Goal: Find specific page/section: Find specific page/section

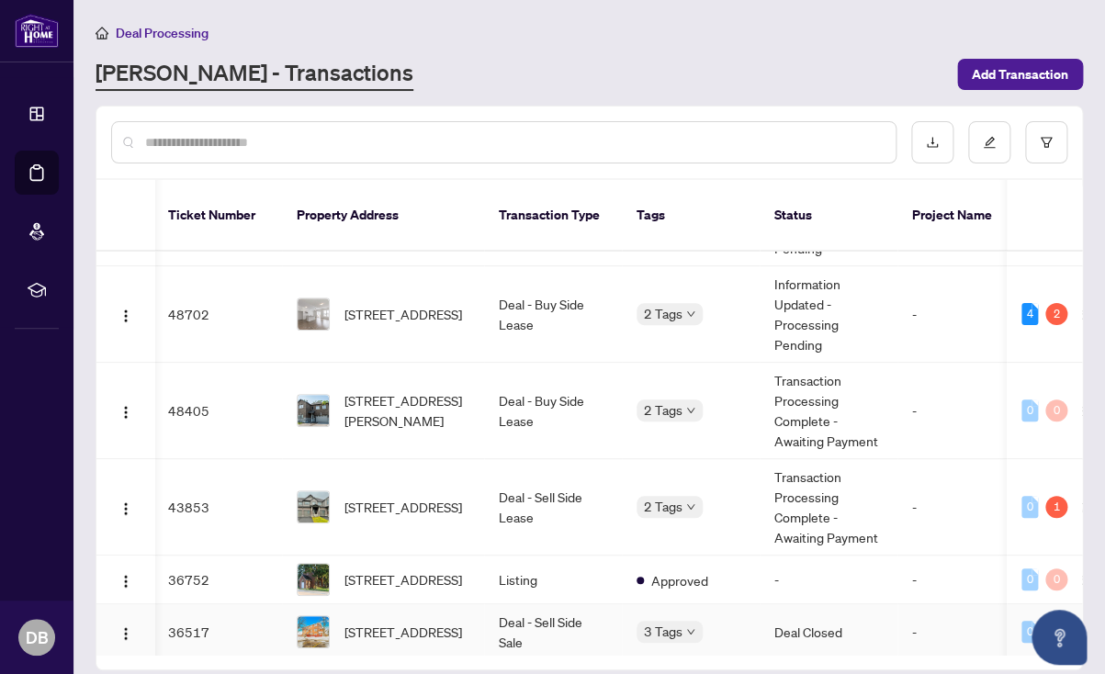
scroll to position [0, 2]
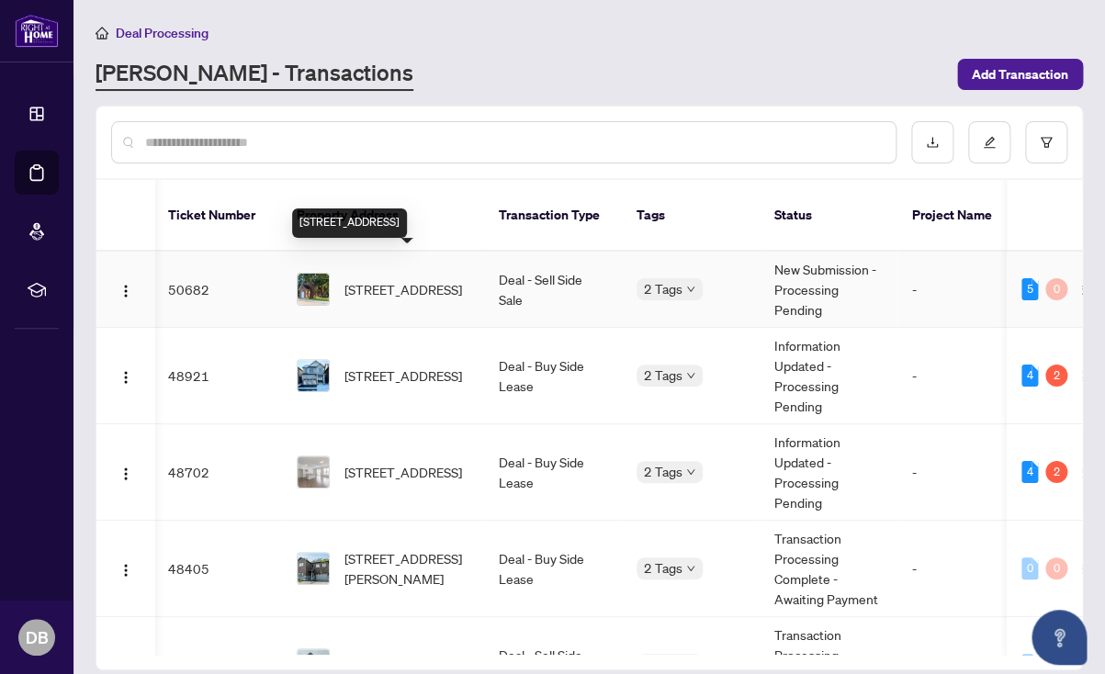
click at [376, 279] on span "[STREET_ADDRESS]" at bounding box center [403, 289] width 118 height 20
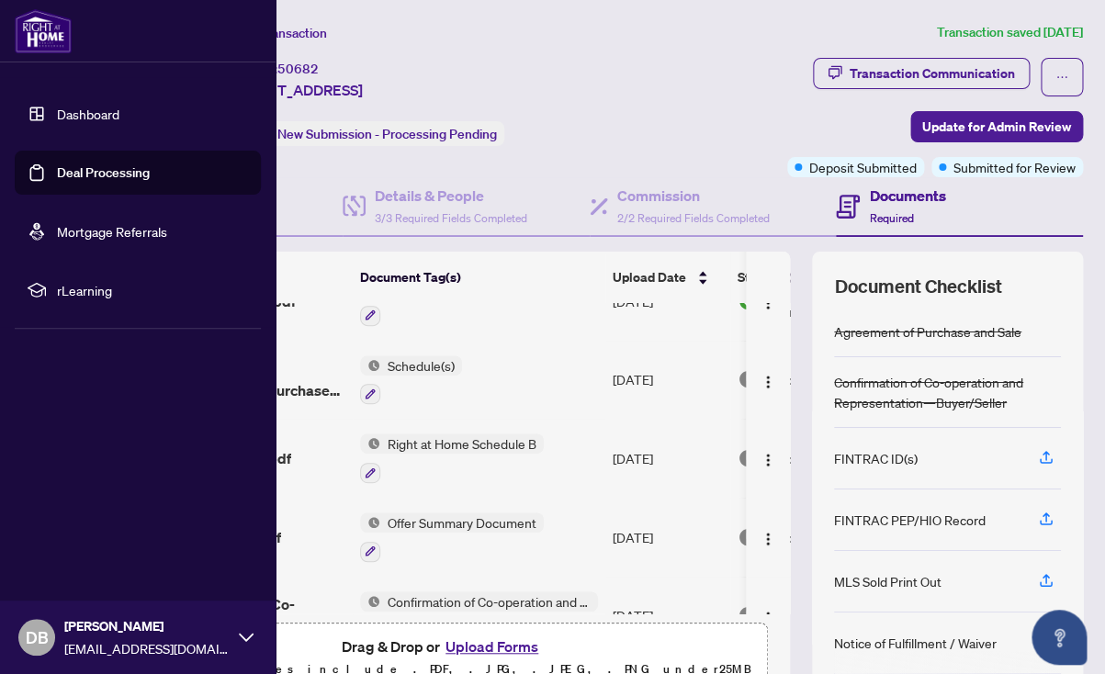
click at [91, 107] on link "Dashboard" at bounding box center [88, 114] width 62 height 17
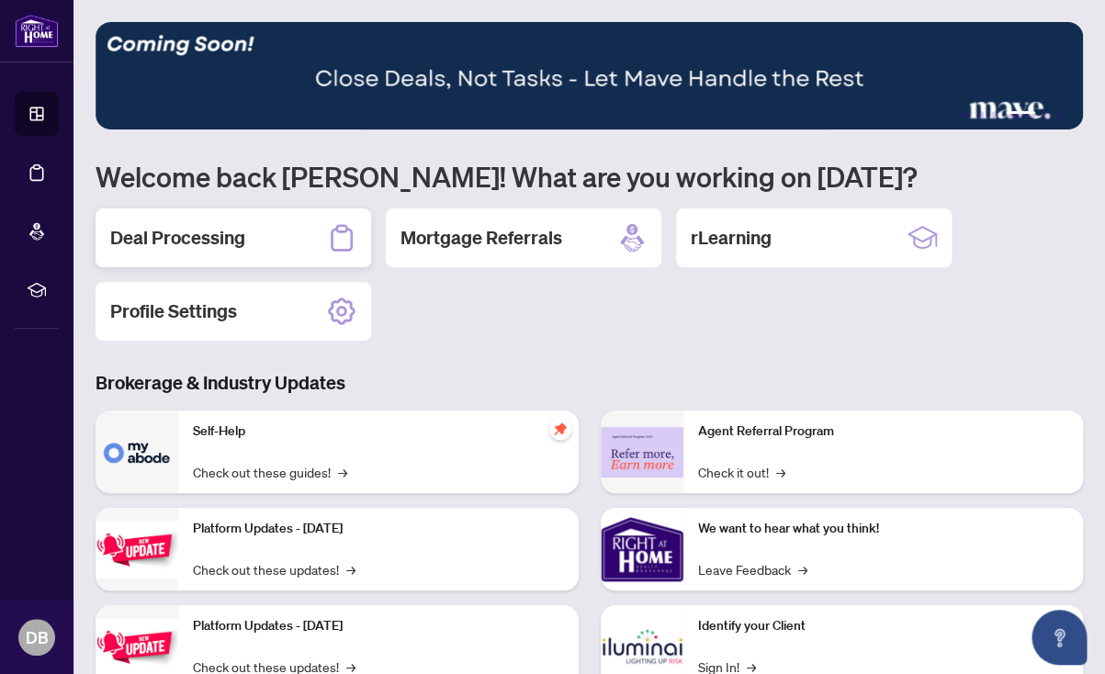
click at [177, 254] on div "Deal Processing" at bounding box center [234, 238] width 276 height 59
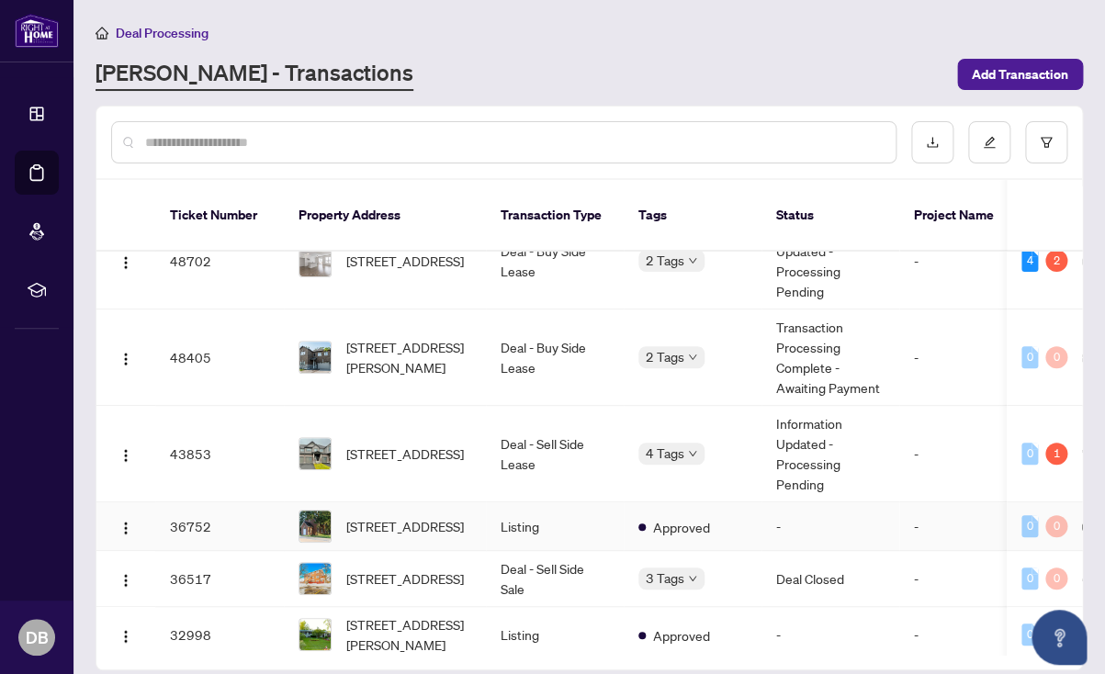
scroll to position [216, 0]
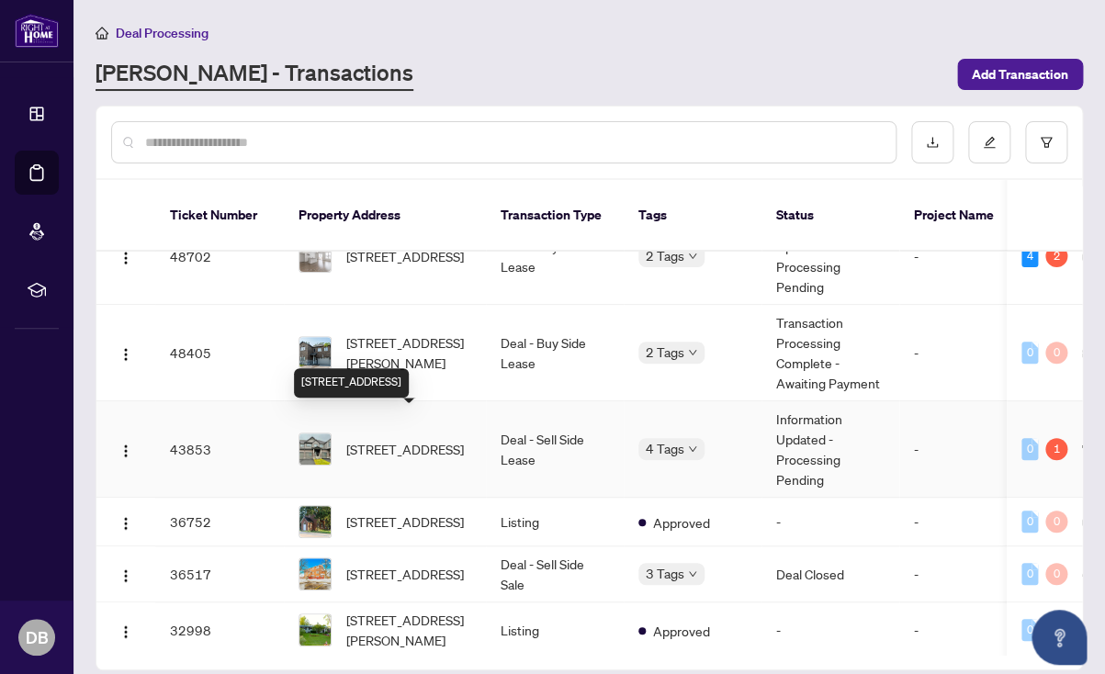
click at [393, 439] on span "[STREET_ADDRESS]" at bounding box center [405, 449] width 118 height 20
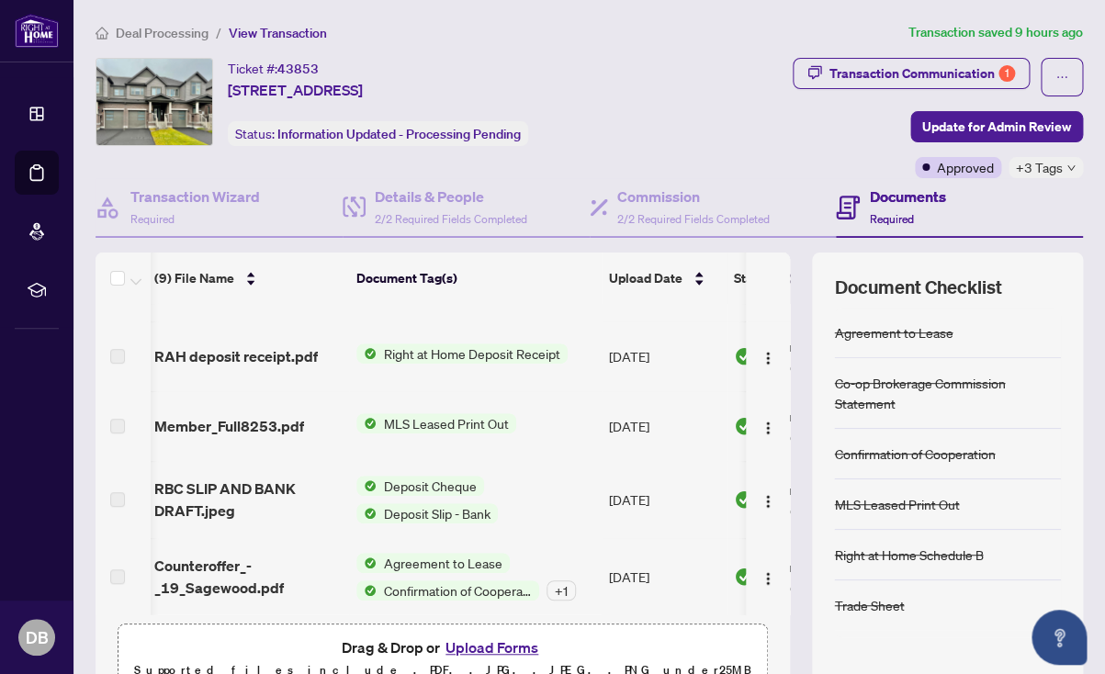
scroll to position [262, 4]
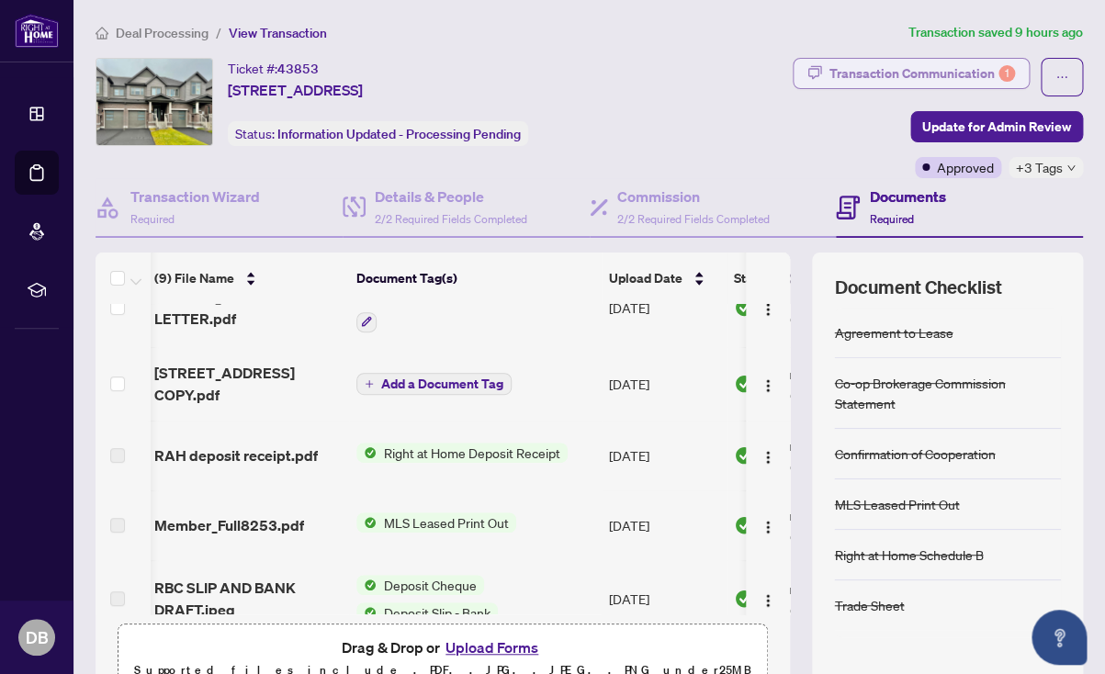
click at [920, 75] on div "Transaction Communication 1" at bounding box center [923, 73] width 186 height 29
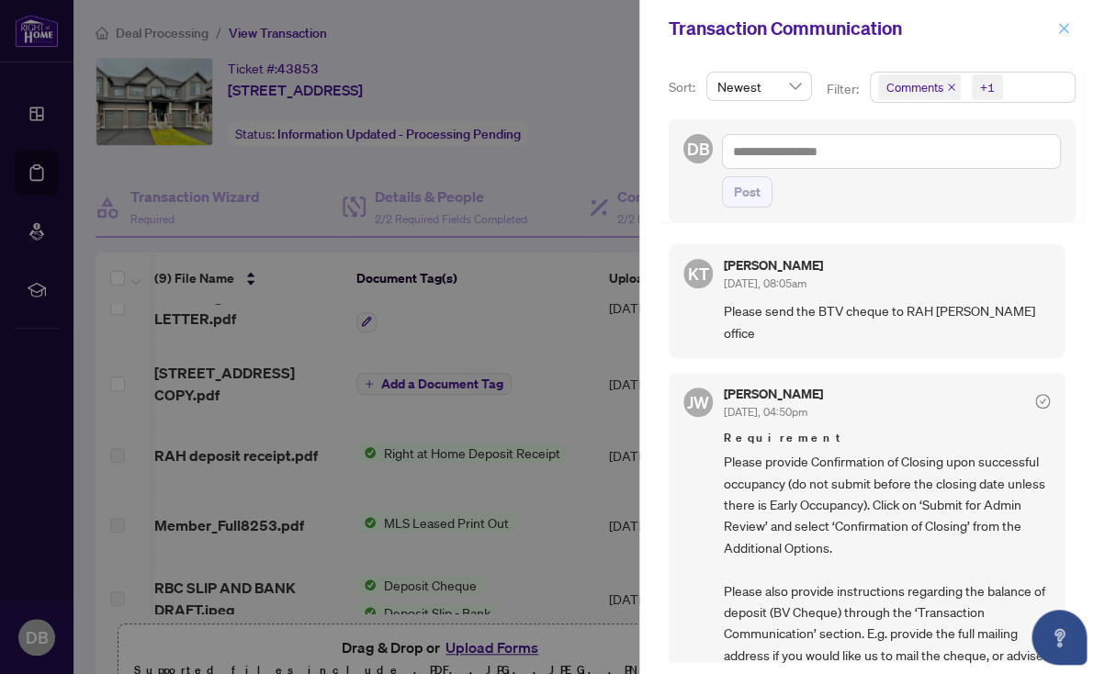
click at [1066, 28] on icon "close" at bounding box center [1063, 28] width 13 height 13
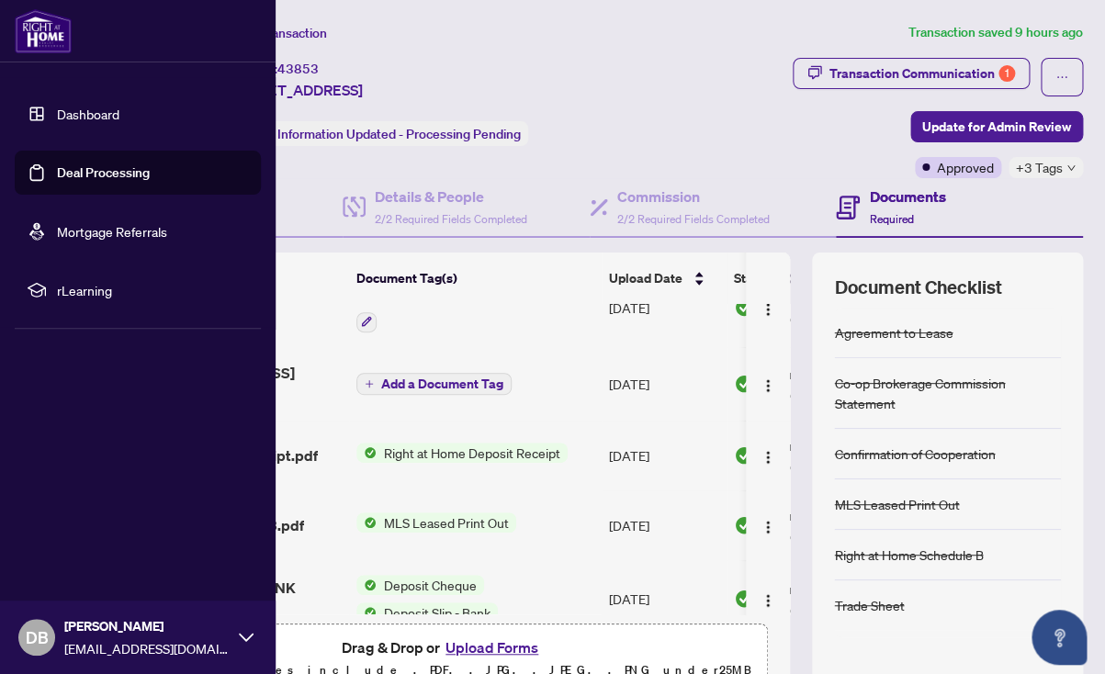
click at [82, 114] on link "Dashboard" at bounding box center [88, 114] width 62 height 17
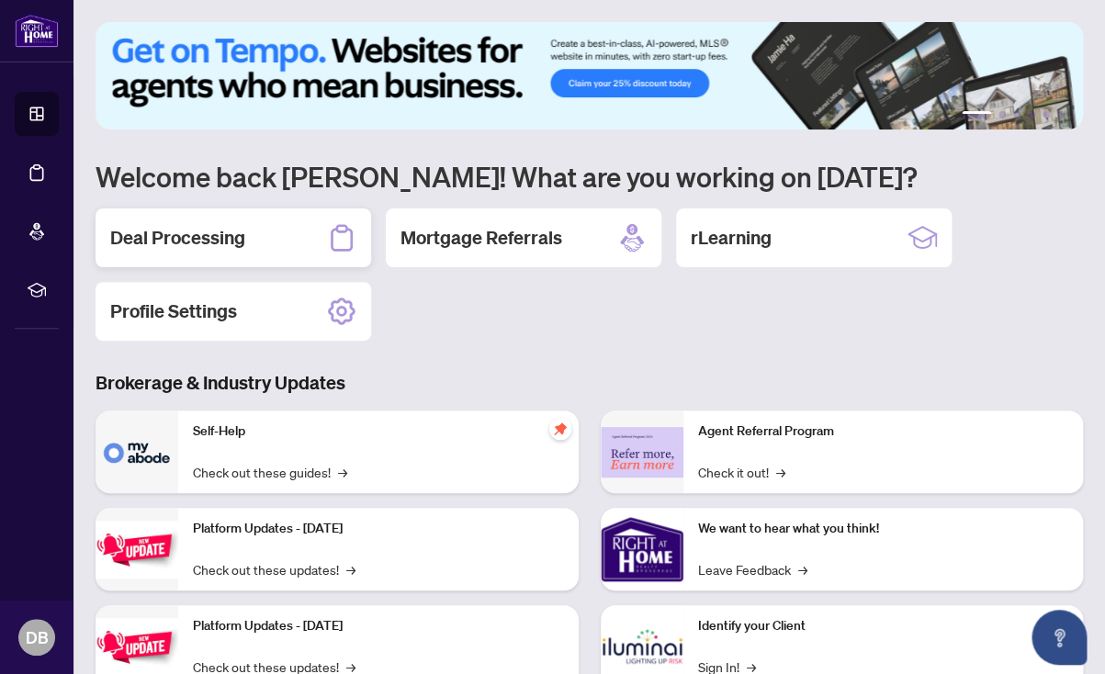
click at [194, 235] on h2 "Deal Processing" at bounding box center [177, 238] width 135 height 26
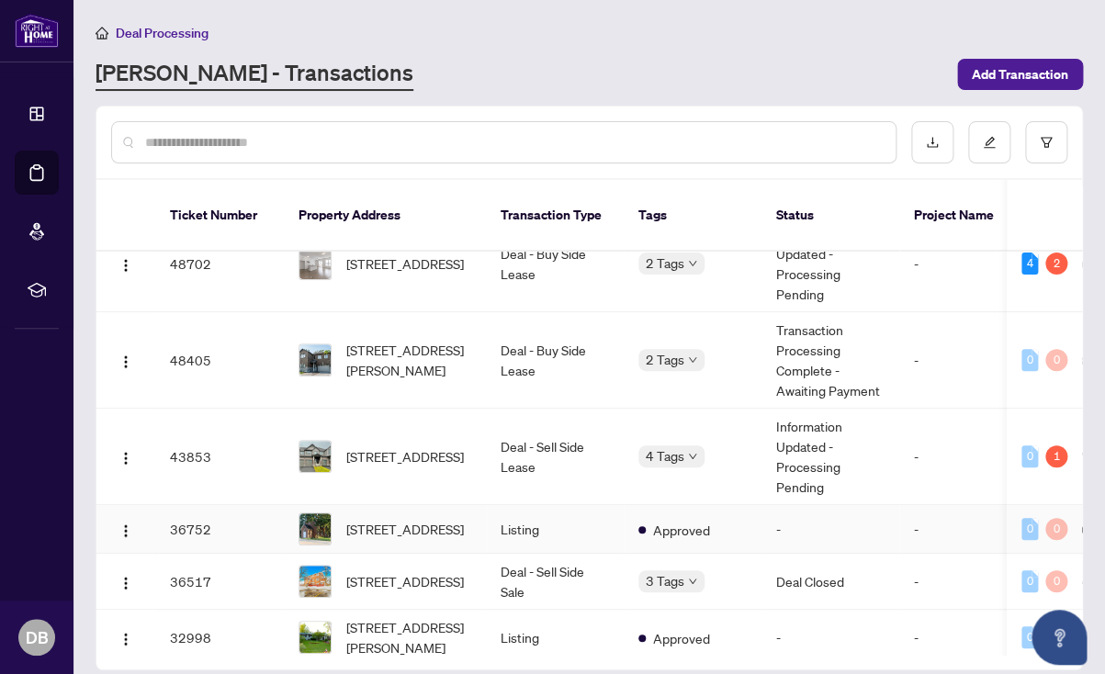
scroll to position [212, 0]
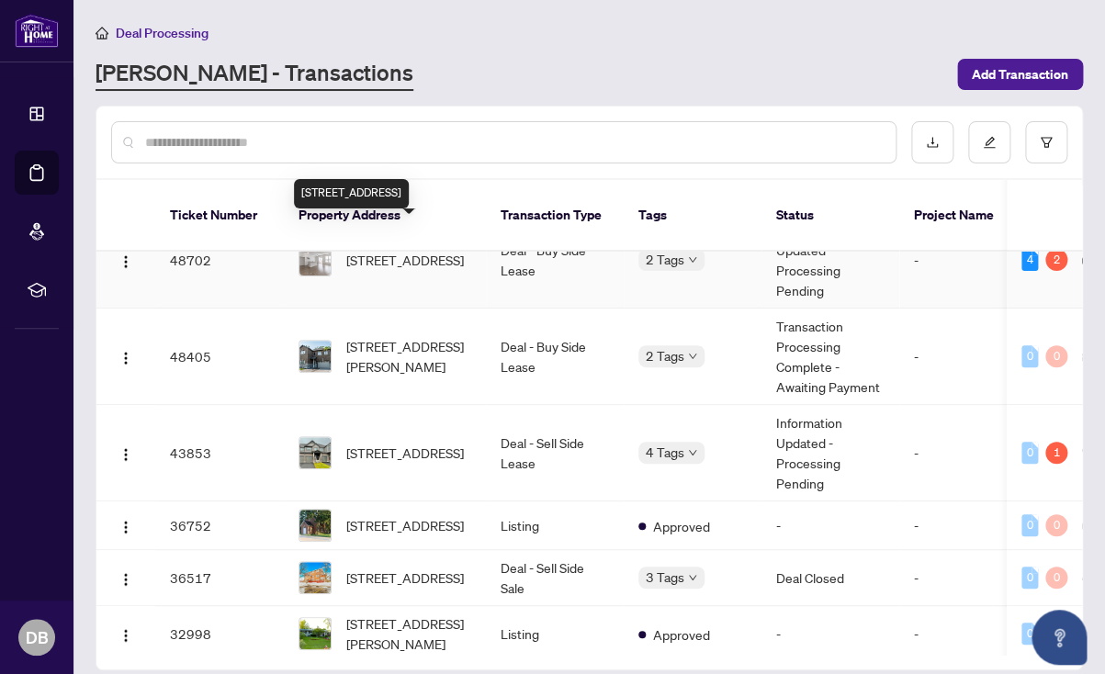
click at [389, 250] on span "[STREET_ADDRESS]" at bounding box center [405, 260] width 118 height 20
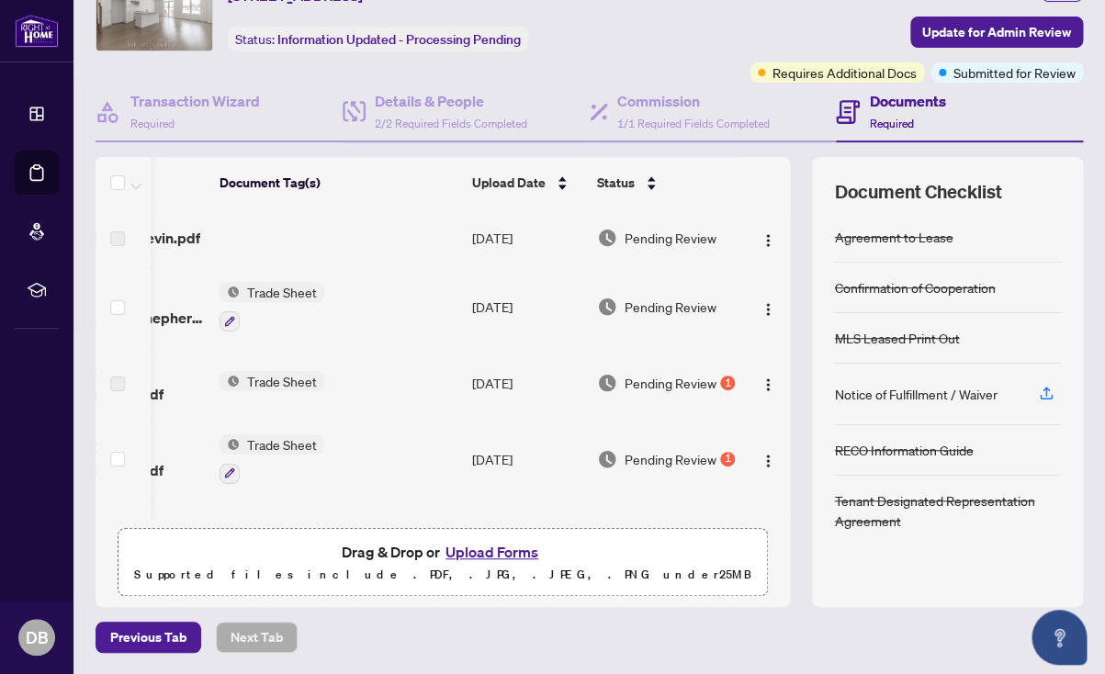
scroll to position [0, 138]
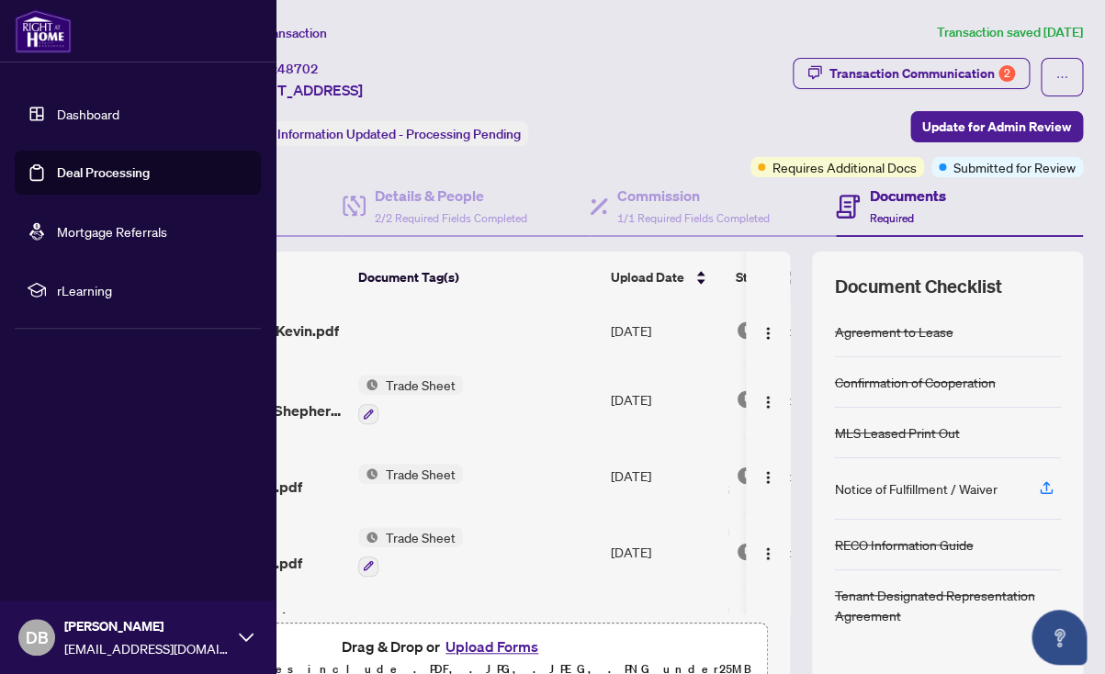
click at [89, 116] on link "Dashboard" at bounding box center [88, 114] width 62 height 17
